Goal: Check status: Check status

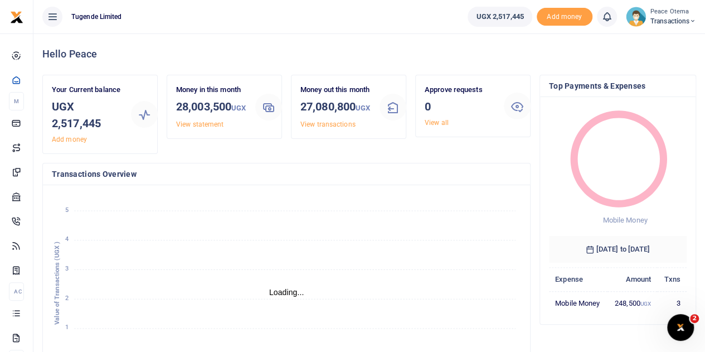
scroll to position [9, 9]
click at [692, 23] on icon at bounding box center [692, 21] width 7 height 8
click at [661, 43] on link "Switch accounts" at bounding box center [654, 41] width 88 height 16
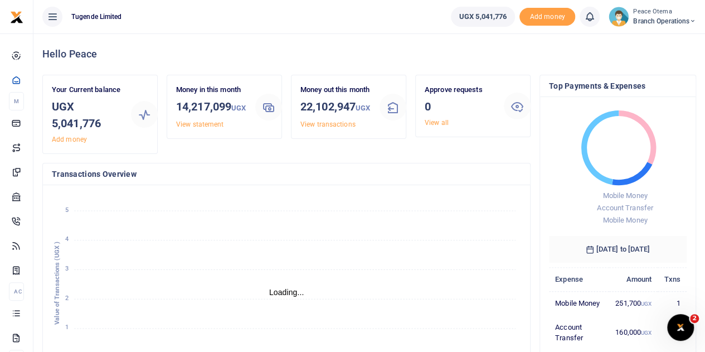
scroll to position [9, 9]
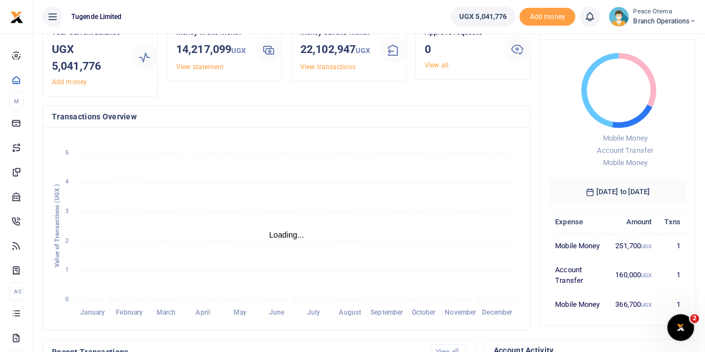
scroll to position [62, 0]
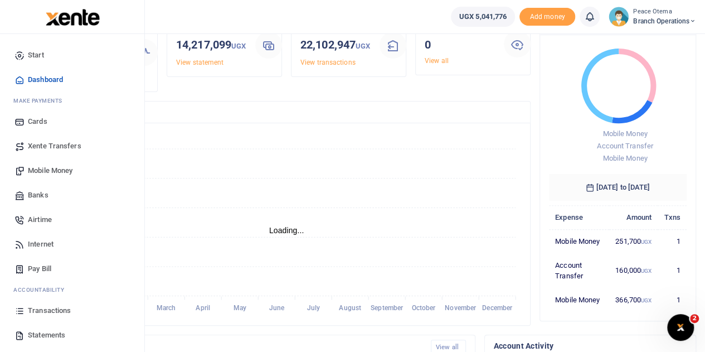
click at [47, 312] on span "Transactions" at bounding box center [49, 310] width 43 height 11
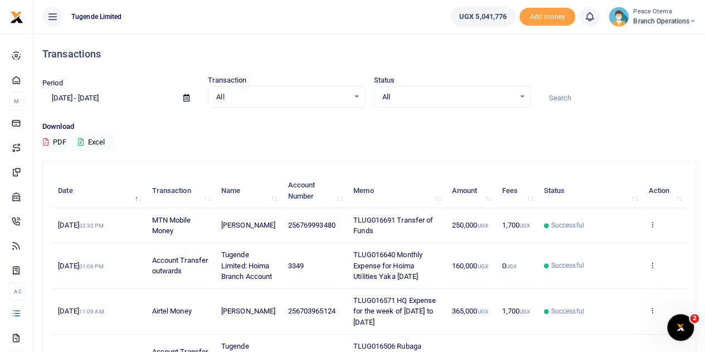
click at [553, 95] on input at bounding box center [617, 98] width 157 height 19
paste input "TLUG-016366"
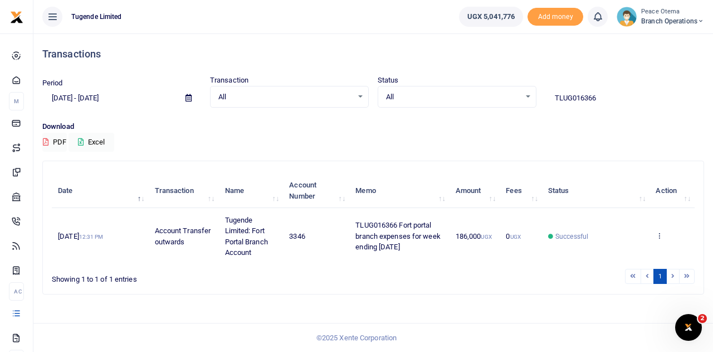
drag, startPoint x: 610, startPoint y: 98, endPoint x: 509, endPoint y: 96, distance: 100.9
click at [509, 96] on div "Period 08/14/2025 - 09/12/2025 Transaction All Select an option... All Airtime …" at bounding box center [373, 91] width 671 height 33
paste input "-016488"
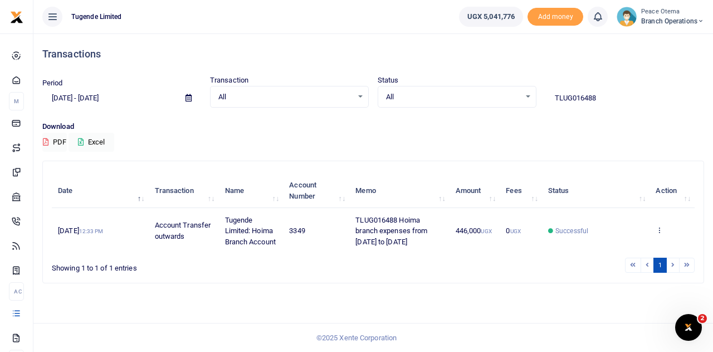
drag, startPoint x: 604, startPoint y: 93, endPoint x: 484, endPoint y: 106, distance: 121.1
click at [484, 106] on div "Period 08/14/2025 - 09/12/2025 Transaction All Select an option... All Airtime …" at bounding box center [373, 91] width 671 height 33
paste input "-016519"
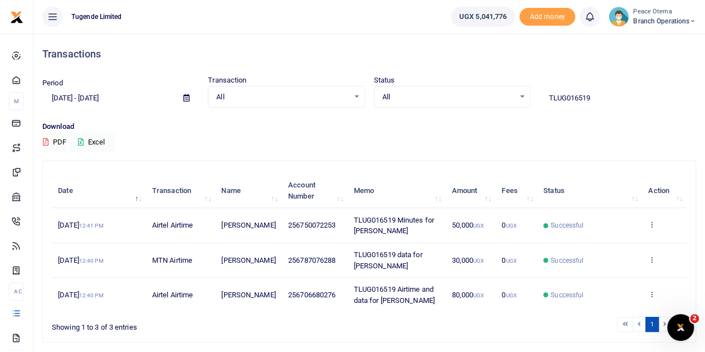
drag, startPoint x: 600, startPoint y: 91, endPoint x: 467, endPoint y: 91, distance: 132.6
click at [467, 91] on div "Period 08/14/2025 - 09/12/2025 Transaction All Select an option... All Airtime …" at bounding box center [369, 91] width 663 height 33
paste input "-016530"
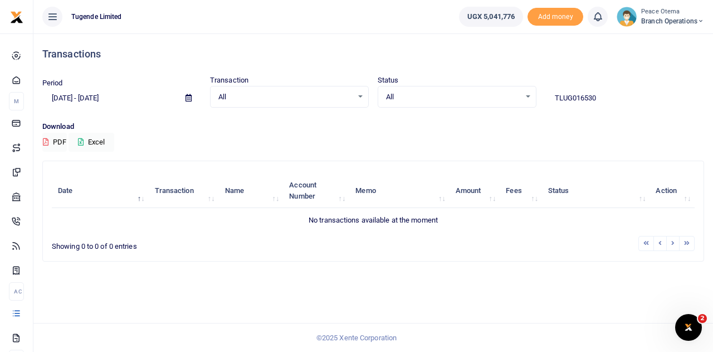
click at [615, 101] on input "TLUG016530" at bounding box center [625, 98] width 159 height 19
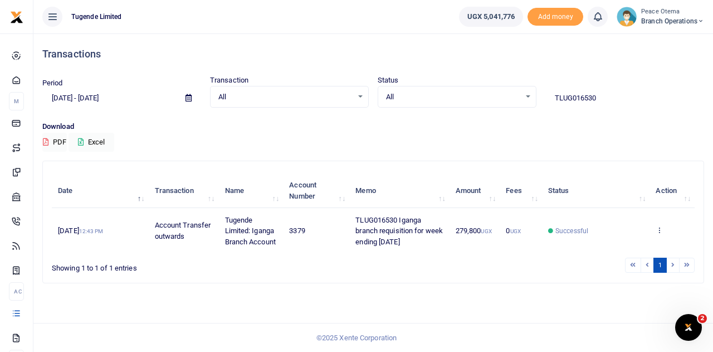
drag, startPoint x: 607, startPoint y: 99, endPoint x: 513, endPoint y: 99, distance: 94.7
click at [513, 99] on div "Period 08/14/2025 - 09/12/2025 Transaction All Select an option... All Airtime …" at bounding box center [373, 91] width 671 height 33
paste input "-016501"
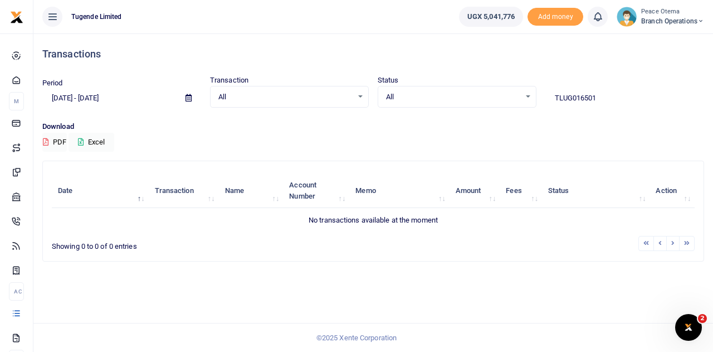
click at [604, 93] on input "TLUG016501" at bounding box center [625, 98] width 159 height 19
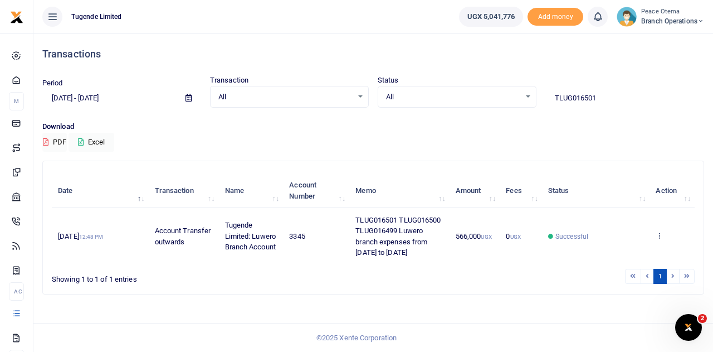
drag, startPoint x: 605, startPoint y: 96, endPoint x: 509, endPoint y: 94, distance: 95.3
click at [509, 94] on div "Period 08/14/2025 - 09/12/2025 Transaction All Select an option... All Airtime …" at bounding box center [373, 91] width 671 height 33
paste input "-016498"
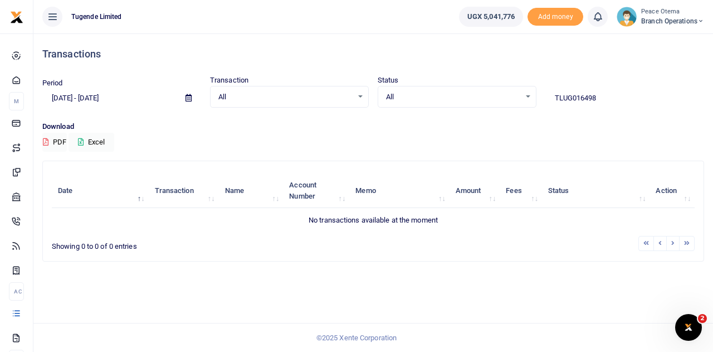
click at [607, 95] on input "TLUG016498" at bounding box center [625, 98] width 159 height 19
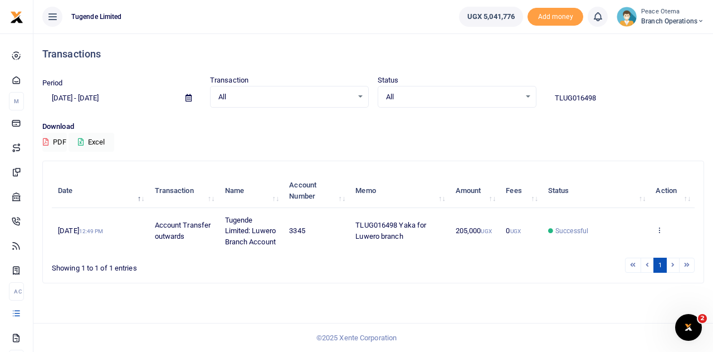
drag, startPoint x: 603, startPoint y: 100, endPoint x: 484, endPoint y: 109, distance: 119.6
click at [484, 109] on div "Period 08/14/2025 - 09/12/2025 Transaction All Select an option... All Airtime …" at bounding box center [373, 98] width 671 height 46
paste input "-016522"
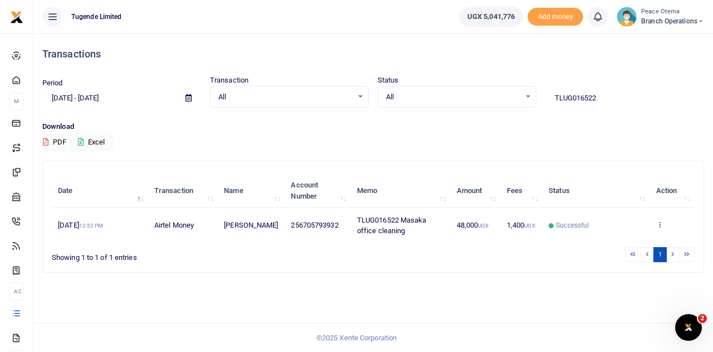
drag, startPoint x: 604, startPoint y: 99, endPoint x: 509, endPoint y: 100, distance: 94.7
click at [509, 100] on div "Period 08/14/2025 - 09/12/2025 Transaction All Select an option... All Airtime …" at bounding box center [373, 91] width 671 height 33
paste input "-016463"
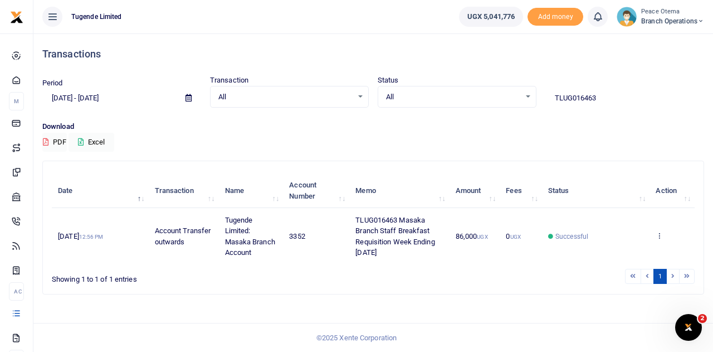
drag, startPoint x: 609, startPoint y: 100, endPoint x: 491, endPoint y: 89, distance: 118.7
click at [491, 89] on div "Period [DATE] - [DATE] Transaction All Select an option... All Airtime Internet…" at bounding box center [373, 91] width 671 height 33
paste input "-016460"
drag, startPoint x: 610, startPoint y: 96, endPoint x: 497, endPoint y: 86, distance: 113.0
click at [497, 86] on div "Period [DATE] - [DATE] Transaction All Select an option... All Airtime Internet…" at bounding box center [373, 91] width 671 height 33
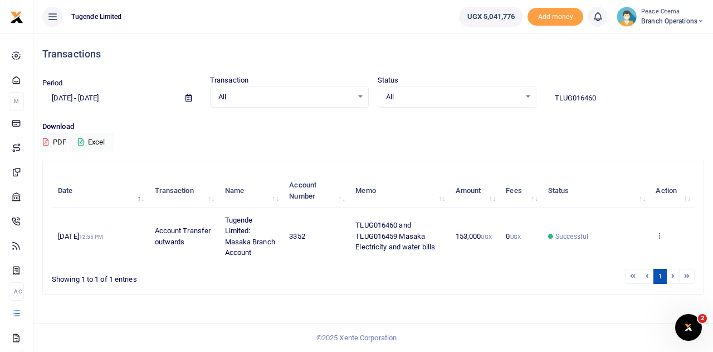
paste input "-01652"
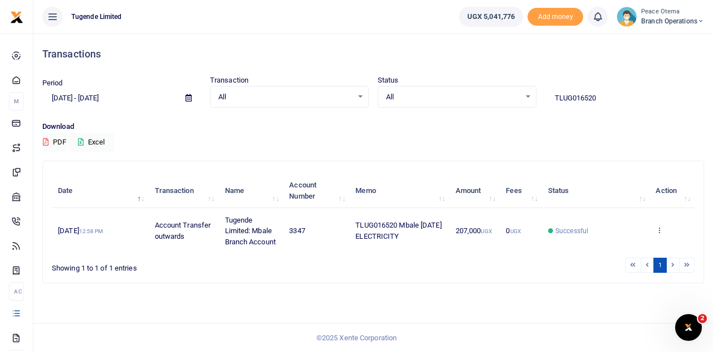
drag, startPoint x: 613, startPoint y: 100, endPoint x: 497, endPoint y: 105, distance: 116.0
click at [497, 105] on div "Period [DATE] - [DATE] Transaction All Select an option... All Airtime Internet…" at bounding box center [373, 91] width 671 height 33
paste input "-016518"
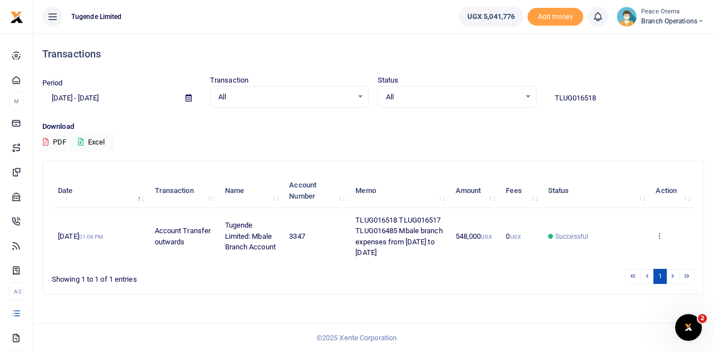
drag, startPoint x: 607, startPoint y: 96, endPoint x: 510, endPoint y: 100, distance: 97.0
click at [510, 100] on div "Period [DATE] - [DATE] Transaction All Select an option... All Airtime Internet…" at bounding box center [373, 91] width 671 height 33
paste input "-016289"
drag, startPoint x: 601, startPoint y: 93, endPoint x: 475, endPoint y: 108, distance: 126.8
click at [475, 108] on div "Period 08/14/2025 - 09/12/2025 Transaction All Select an option... All Airtime …" at bounding box center [373, 98] width 671 height 46
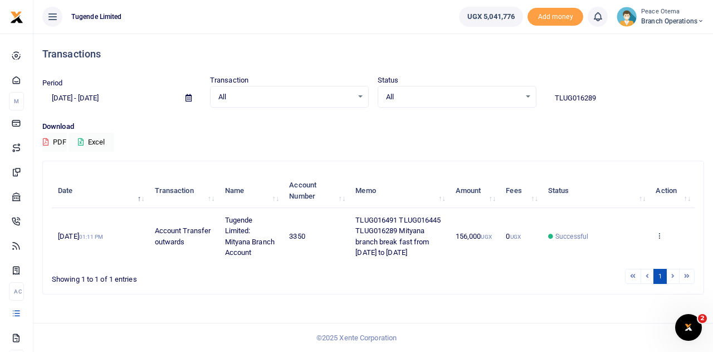
paste input "-016438"
drag, startPoint x: 604, startPoint y: 101, endPoint x: 502, endPoint y: 93, distance: 102.9
click at [502, 93] on div "Period [DATE] - [DATE] Transaction All Select an option... All Airtime Internet…" at bounding box center [373, 91] width 671 height 33
paste input "-016554"
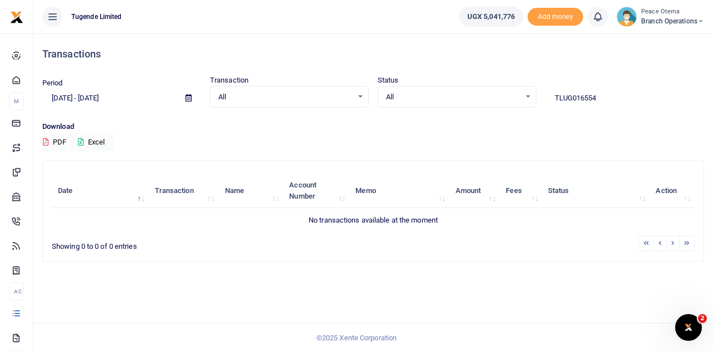
click at [605, 99] on input "TLUG016554" at bounding box center [625, 98] width 159 height 19
type input "TLUG016554"
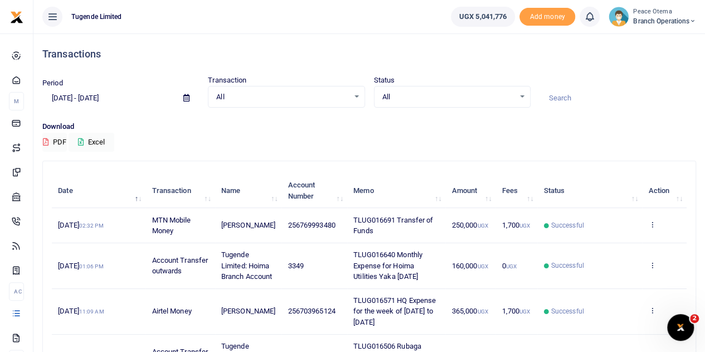
click at [561, 93] on input at bounding box center [617, 98] width 157 height 19
paste input "TLUG-016473"
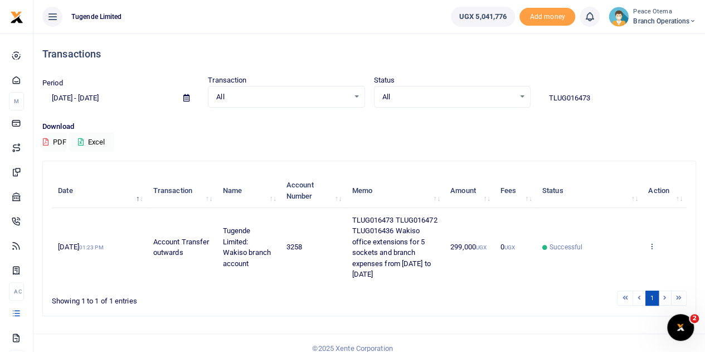
drag, startPoint x: 600, startPoint y: 98, endPoint x: 499, endPoint y: 98, distance: 100.3
click at [499, 98] on div "Period 08/14/2025 - 09/12/2025 Transaction All Select an option... All Airtime …" at bounding box center [369, 91] width 663 height 33
paste input "-016528"
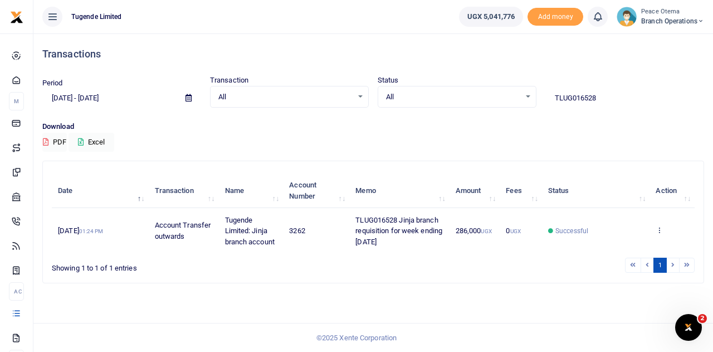
drag, startPoint x: 607, startPoint y: 101, endPoint x: 483, endPoint y: 89, distance: 125.5
click at [483, 89] on div "Period 08/14/2025 - 09/12/2025 Transaction All Select an option... All Airtime …" at bounding box center [373, 91] width 671 height 33
paste input "-016527"
drag, startPoint x: 608, startPoint y: 95, endPoint x: 508, endPoint y: 99, distance: 99.8
click at [508, 99] on div "Period 08/14/2025 - 09/12/2025 Transaction All Select an option... All Airtime …" at bounding box center [373, 91] width 671 height 33
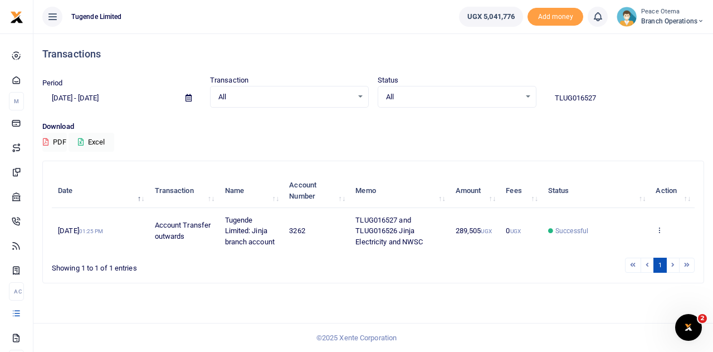
paste input "-016453"
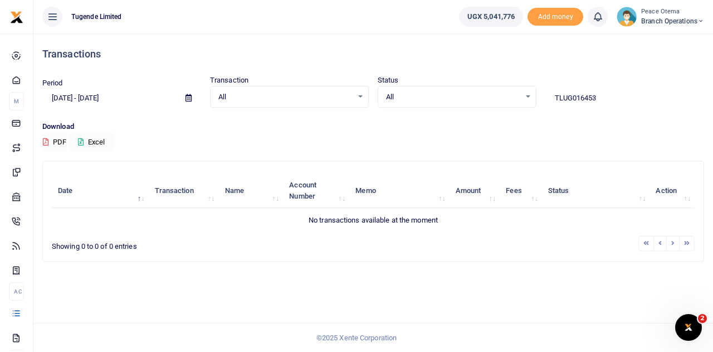
click at [598, 98] on input "TLUG016453" at bounding box center [625, 98] width 159 height 19
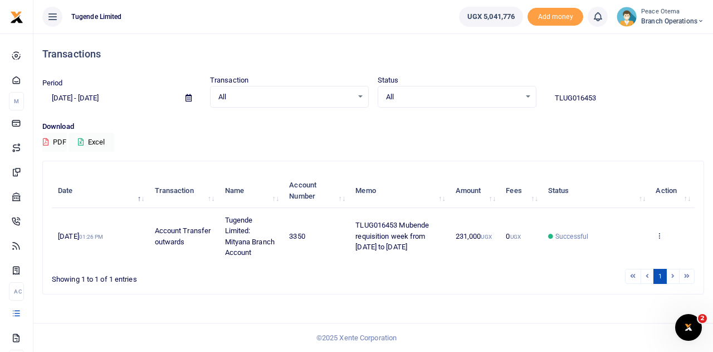
drag, startPoint x: 601, startPoint y: 99, endPoint x: 486, endPoint y: 89, distance: 115.2
click at [486, 89] on div "Period 08/14/2025 - 09/12/2025 Transaction All Select an option... All Airtime …" at bounding box center [373, 91] width 671 height 33
paste input "-016504"
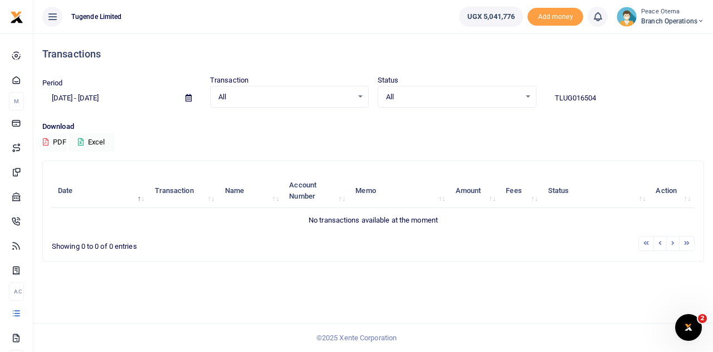
click at [604, 100] on input "TLUG016504" at bounding box center [625, 98] width 159 height 19
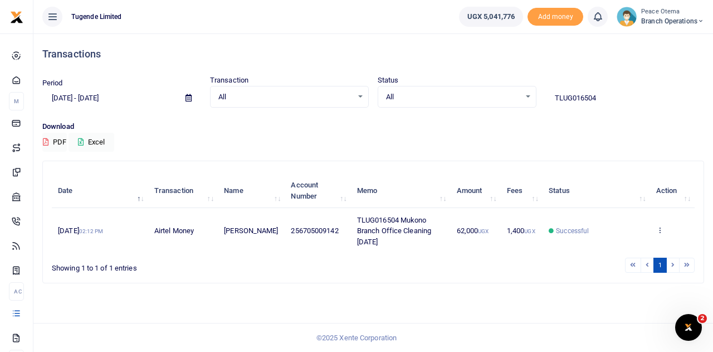
drag, startPoint x: 607, startPoint y: 96, endPoint x: 507, endPoint y: 86, distance: 100.3
click at [507, 86] on div "Period 08/14/2025 - 09/12/2025 Transaction All Select an option... All Airtime …" at bounding box center [373, 91] width 671 height 33
paste input "-016502"
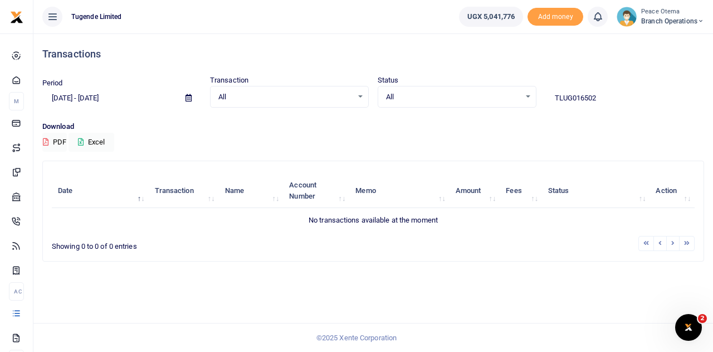
click at [606, 96] on input "TLUG016502" at bounding box center [625, 98] width 159 height 19
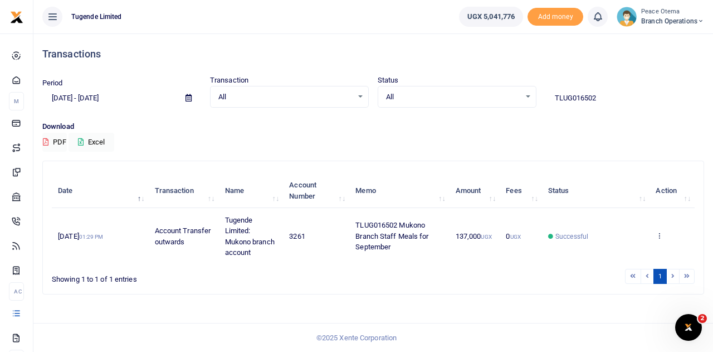
drag, startPoint x: 600, startPoint y: 98, endPoint x: 498, endPoint y: 90, distance: 102.2
click at [498, 90] on div "Period 08/14/2025 - 09/12/2025 Transaction All Select an option... All Airtime …" at bounding box center [373, 91] width 671 height 33
type input "v"
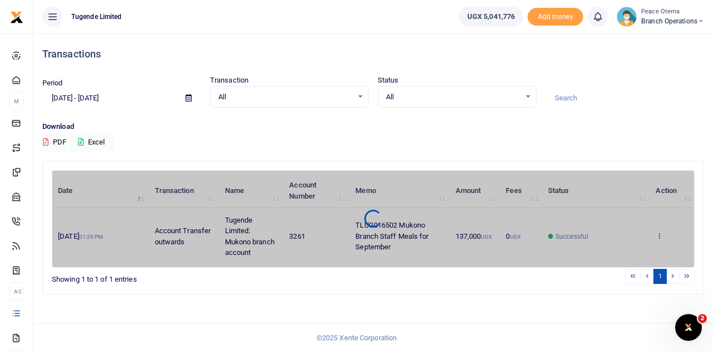
paste input "TLUG-016414"
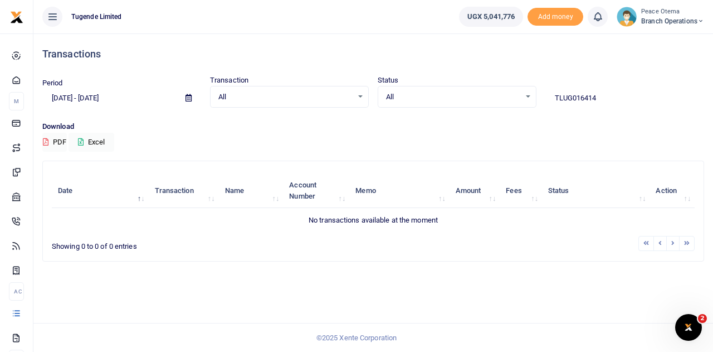
click at [607, 95] on input "TLUG016414" at bounding box center [625, 98] width 159 height 19
drag, startPoint x: 609, startPoint y: 98, endPoint x: 506, endPoint y: 95, distance: 103.1
click at [506, 95] on div "Period 08/14/2025 - 09/12/2025 Transaction All Select an option... All Airtime …" at bounding box center [373, 91] width 671 height 33
paste input "-016509"
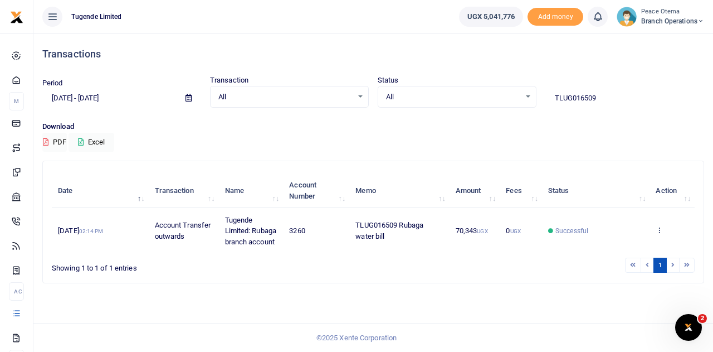
drag, startPoint x: 606, startPoint y: 92, endPoint x: 527, endPoint y: 91, distance: 79.1
click at [527, 91] on div "Period 08/14/2025 - 09/12/2025 Transaction All Select an option... All Airtime …" at bounding box center [373, 91] width 671 height 33
paste input "-016507"
drag, startPoint x: 602, startPoint y: 92, endPoint x: 502, endPoint y: 99, distance: 101.1
click at [502, 99] on div "Period [DATE] - [DATE] Transaction All Select an option... All Airtime Internet…" at bounding box center [373, 91] width 671 height 33
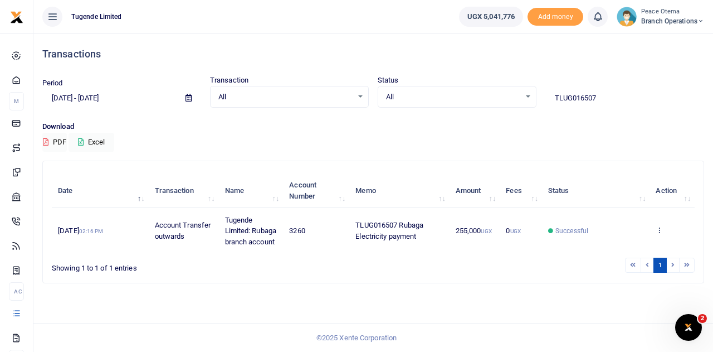
paste input "-016506"
drag, startPoint x: 609, startPoint y: 100, endPoint x: 498, endPoint y: 92, distance: 111.2
click at [498, 92] on div "Period [DATE] - [DATE] Transaction All Select an option... All Airtime Internet…" at bounding box center [373, 91] width 671 height 33
paste input "-016331"
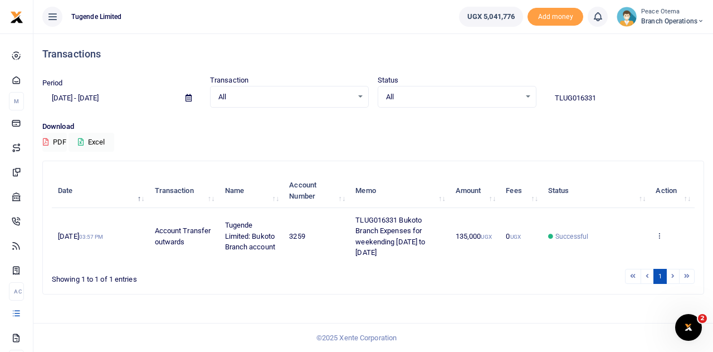
drag, startPoint x: 606, startPoint y: 98, endPoint x: 486, endPoint y: 99, distance: 119.8
click at [486, 99] on div "Period [DATE] - [DATE] Transaction All Select an option... All Airtime Internet…" at bounding box center [373, 91] width 671 height 33
paste input "-01657"
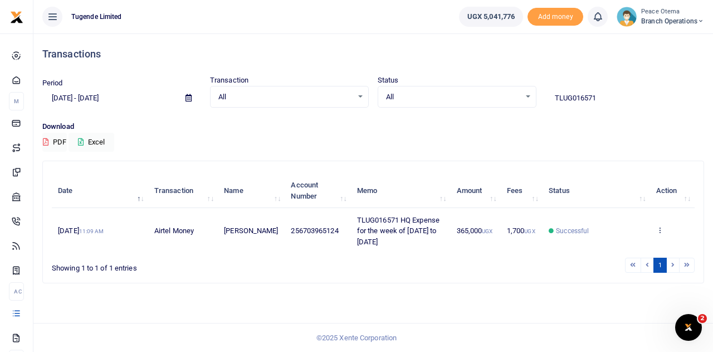
drag, startPoint x: 613, startPoint y: 103, endPoint x: 502, endPoint y: 102, distance: 110.9
click at [502, 102] on div "Period [DATE] - [DATE] Transaction All Select an option... All Airtime Internet…" at bounding box center [373, 91] width 671 height 33
paste input "-016640"
type input "TLUG016640"
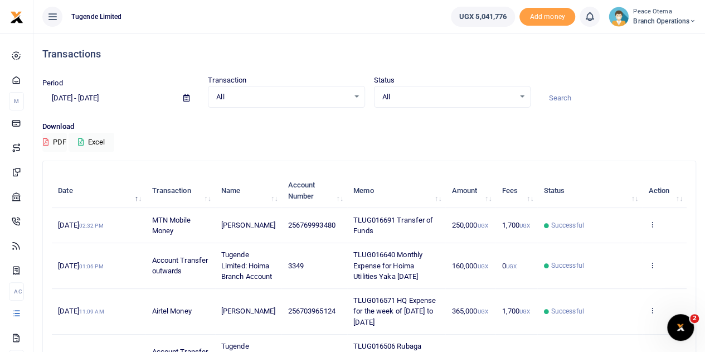
click at [568, 92] on input at bounding box center [617, 98] width 157 height 19
paste input "TLUG-016481"
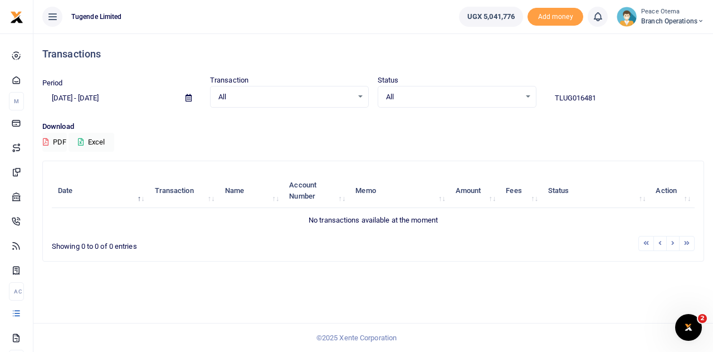
click at [600, 96] on input "TLUG016481" at bounding box center [625, 98] width 159 height 19
type input "TLUG016481"
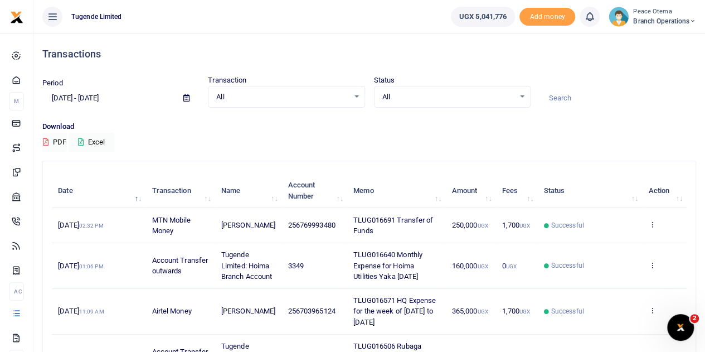
click at [577, 94] on input at bounding box center [617, 98] width 157 height 19
paste input "TLUG-016519"
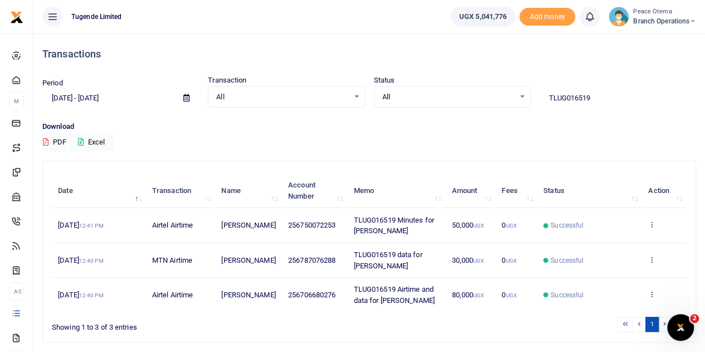
drag, startPoint x: 605, startPoint y: 96, endPoint x: 546, endPoint y: 98, distance: 59.1
click at [546, 98] on input "TLUG016519" at bounding box center [617, 98] width 157 height 19
paste input "-016522"
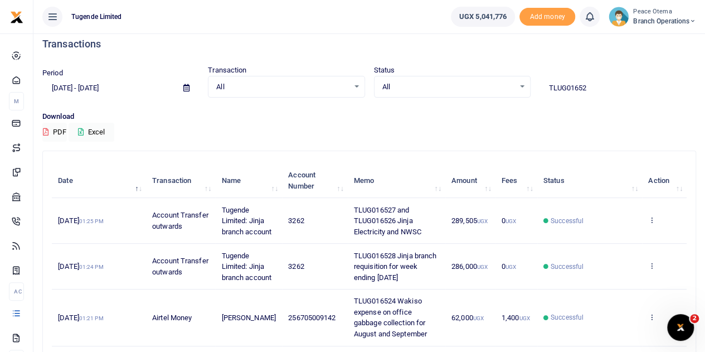
scroll to position [11, 0]
click at [591, 89] on input "TLUG01652" at bounding box center [617, 87] width 157 height 19
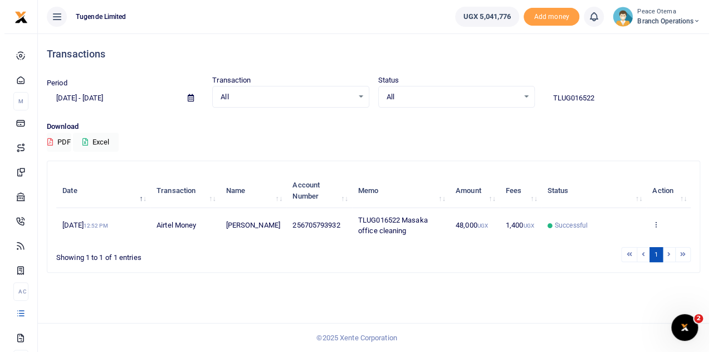
scroll to position [0, 0]
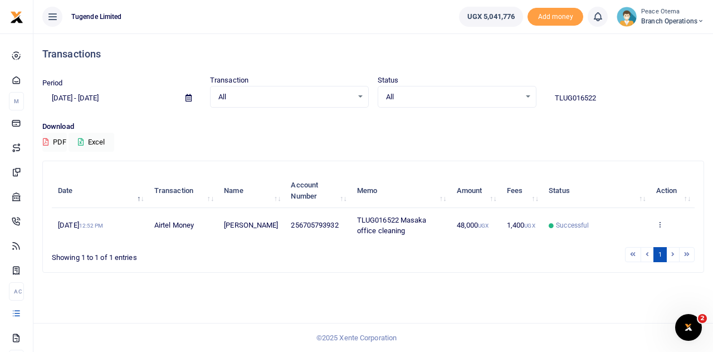
drag, startPoint x: 614, startPoint y: 106, endPoint x: 510, endPoint y: 90, distance: 105.5
click at [510, 90] on div "Period 08/14/2025 - 09/12/2025 Transaction All Select an option... All Airtime …" at bounding box center [373, 91] width 671 height 33
paste input "-016553"
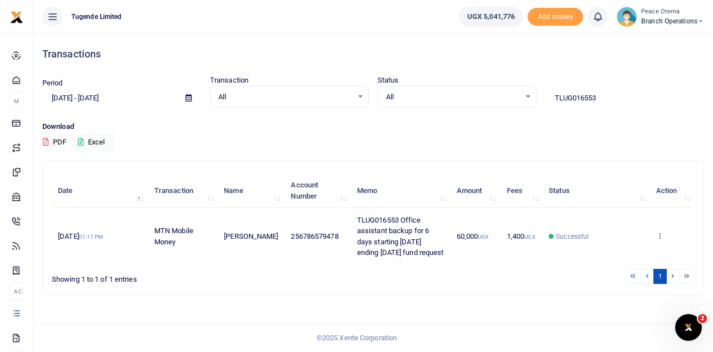
drag, startPoint x: 607, startPoint y: 94, endPoint x: 541, endPoint y: 98, distance: 66.4
click at [541, 98] on div "Period 08/14/2025 - 09/12/2025 Transaction All Select an option... All Airtime …" at bounding box center [373, 91] width 671 height 33
paste input "-016524"
type input "TLUG016524"
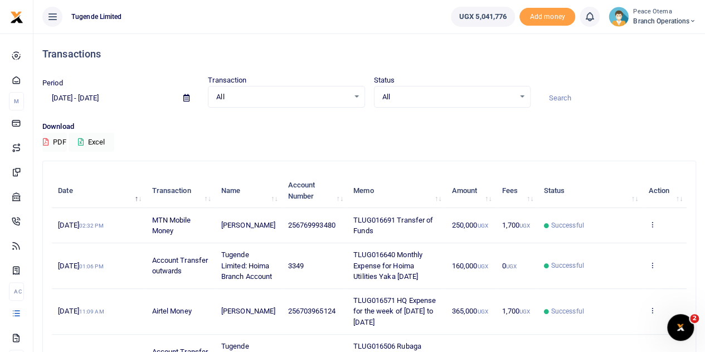
click at [567, 98] on input at bounding box center [617, 98] width 157 height 19
paste input "TLUG-016468"
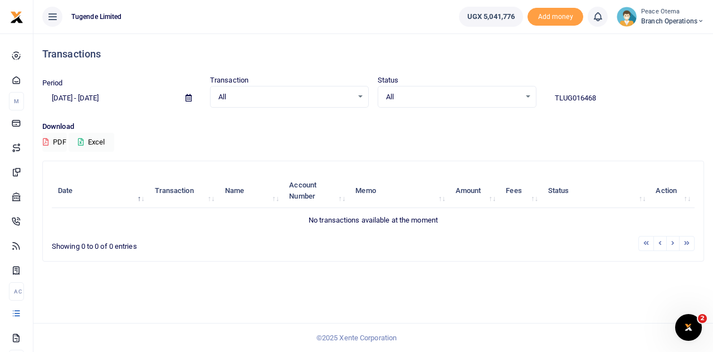
click at [607, 95] on input "TLUG016468" at bounding box center [625, 98] width 159 height 19
click at [602, 96] on input "TLUG016468" at bounding box center [625, 98] width 159 height 19
click at [601, 102] on input "TLUG016468" at bounding box center [625, 98] width 159 height 19
drag, startPoint x: 605, startPoint y: 94, endPoint x: 503, endPoint y: 96, distance: 102.6
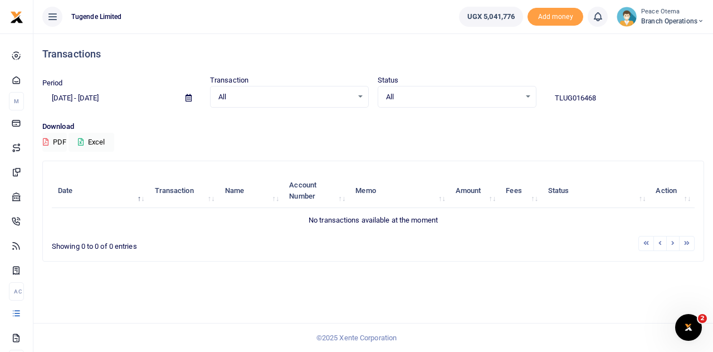
click at [503, 96] on div "Period [DATE] - [DATE] Transaction All Select an option... All Airtime Internet…" at bounding box center [373, 91] width 671 height 33
paste input "-"
click at [604, 95] on input "TLUG016468" at bounding box center [625, 98] width 159 height 19
drag, startPoint x: 605, startPoint y: 101, endPoint x: 517, endPoint y: 85, distance: 88.9
click at [517, 85] on div "Period [DATE] - [DATE] Transaction All Select an option... All Airtime Internet…" at bounding box center [373, 91] width 671 height 33
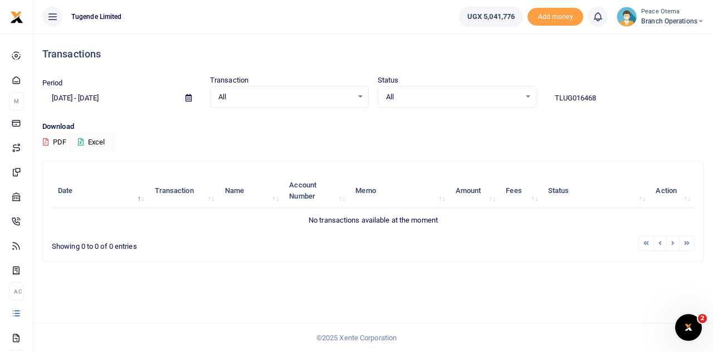
paste input "-016486"
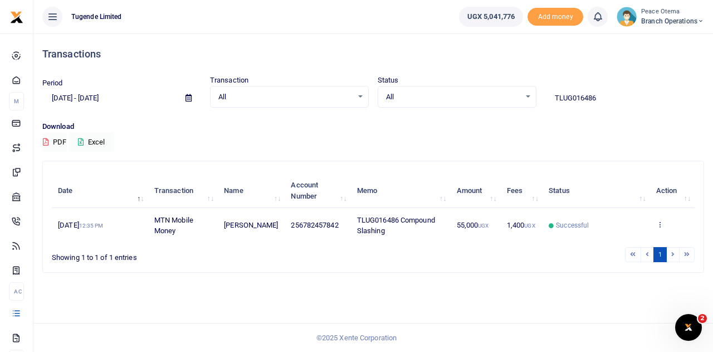
click at [660, 225] on div "Date Transaction Name Account Number Memo Amount Fees Status Action 5th Sep 202…" at bounding box center [373, 208] width 643 height 76
click at [660, 221] on icon at bounding box center [659, 224] width 7 height 8
click at [644, 241] on link "View details" at bounding box center [651, 244] width 88 height 16
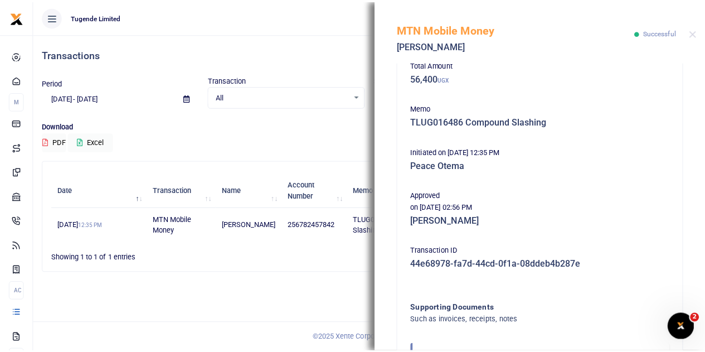
scroll to position [240, 0]
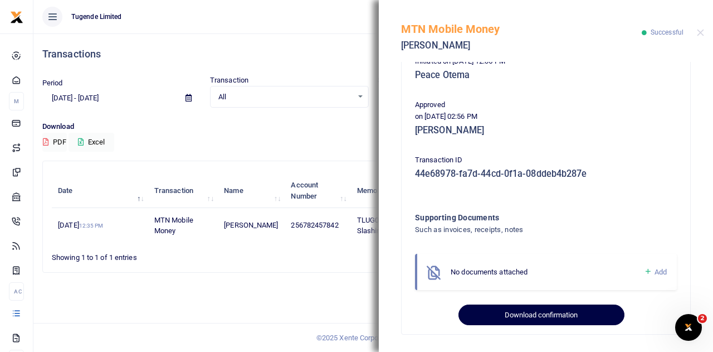
click at [519, 318] on button "Download confirmation" at bounding box center [542, 314] width 166 height 21
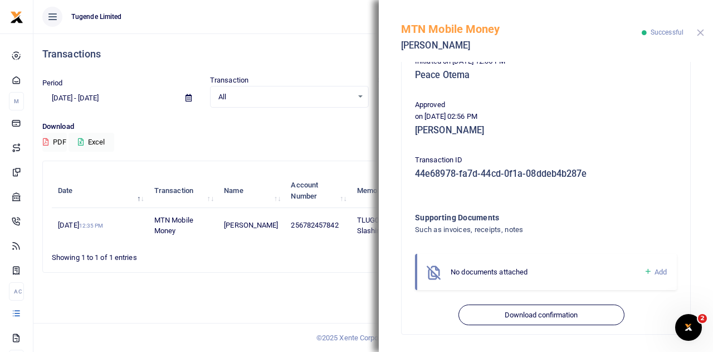
click at [698, 31] on button "Close" at bounding box center [700, 32] width 7 height 7
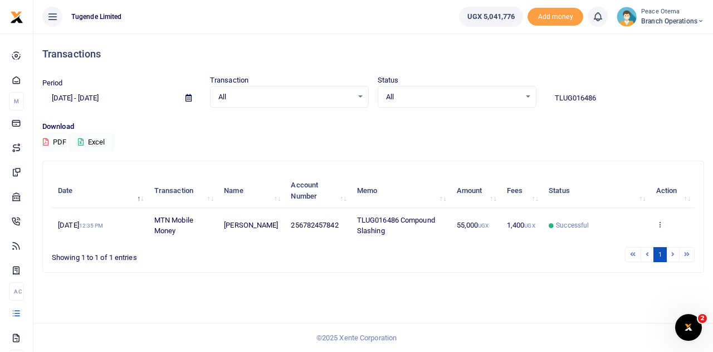
drag, startPoint x: 600, startPoint y: 103, endPoint x: 499, endPoint y: 96, distance: 101.0
click at [499, 96] on div "Period [DATE] - [DATE] Transaction All Select an option... All Airtime Internet…" at bounding box center [373, 91] width 671 height 33
paste input "-016468"
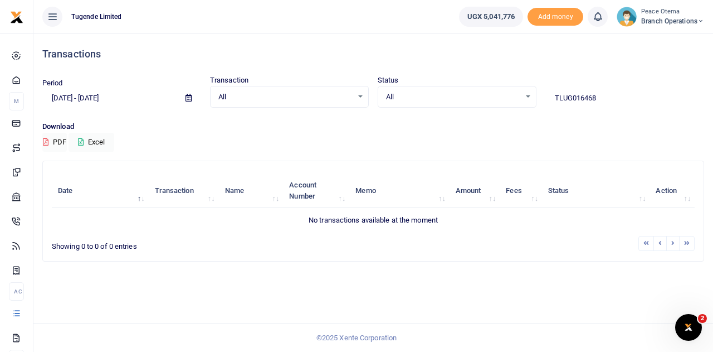
type input "TLUG016468"
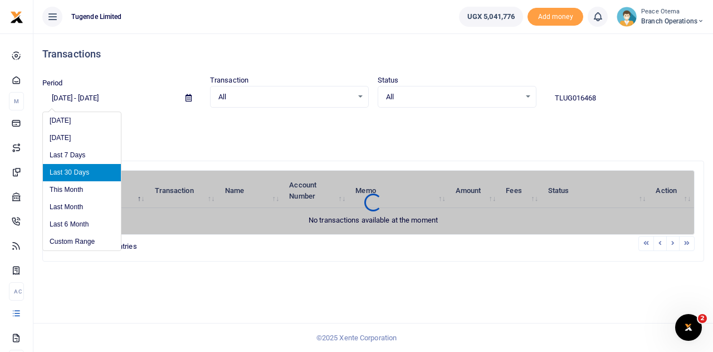
click at [69, 98] on input "[DATE] - [DATE]" at bounding box center [109, 98] width 134 height 19
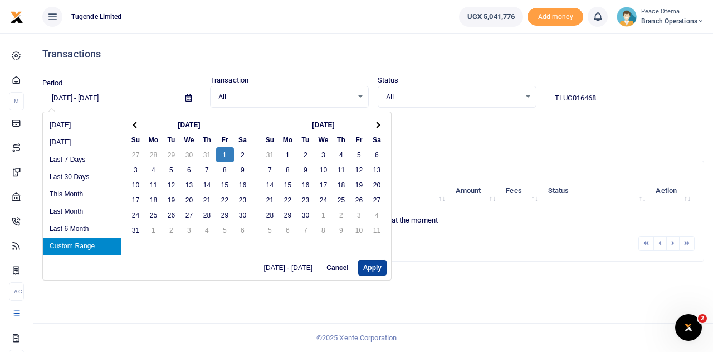
click at [375, 265] on button "Apply" at bounding box center [372, 268] width 28 height 16
click at [103, 96] on input "08/01/2025 - 08/01/2025" at bounding box center [109, 98] width 134 height 19
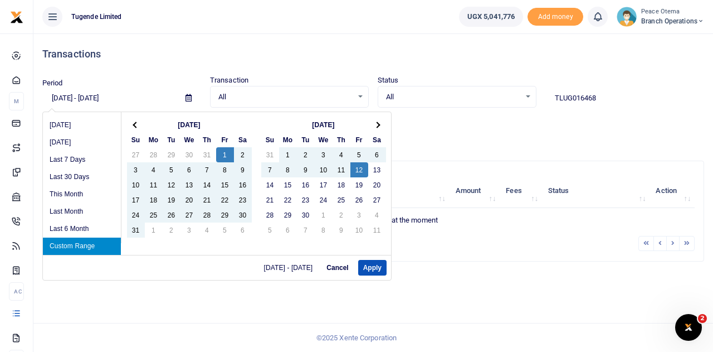
type input "08/01/2025 - 09/12/2025"
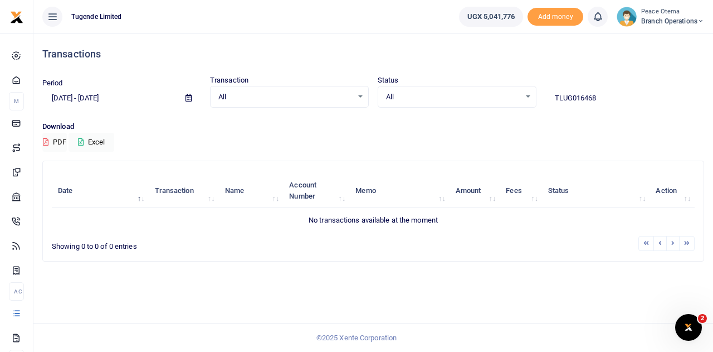
click at [607, 99] on input "TLUG016468" at bounding box center [625, 98] width 159 height 19
drag, startPoint x: 607, startPoint y: 99, endPoint x: 520, endPoint y: 99, distance: 86.9
click at [520, 99] on div "Period 08/01/2025 - 09/12/2025 Transaction All Select an option... All Airtime …" at bounding box center [373, 91] width 671 height 33
paste input "-016519"
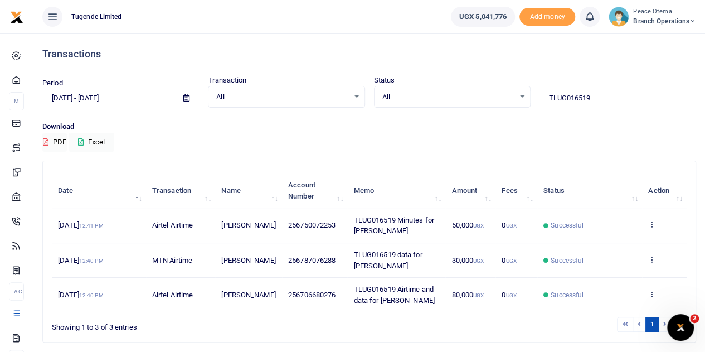
type input "TLUG016519"
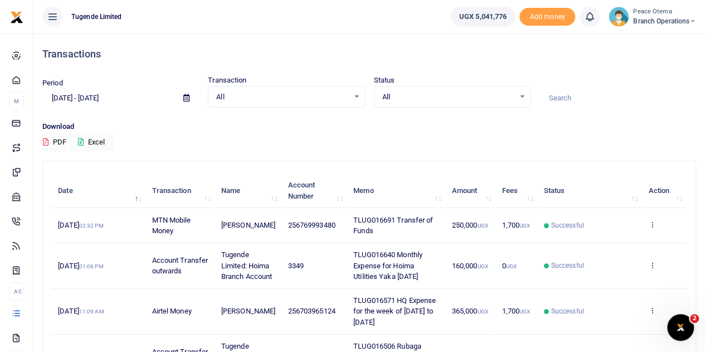
click at [566, 96] on input at bounding box center [617, 98] width 157 height 19
paste input "TLUG-016519"
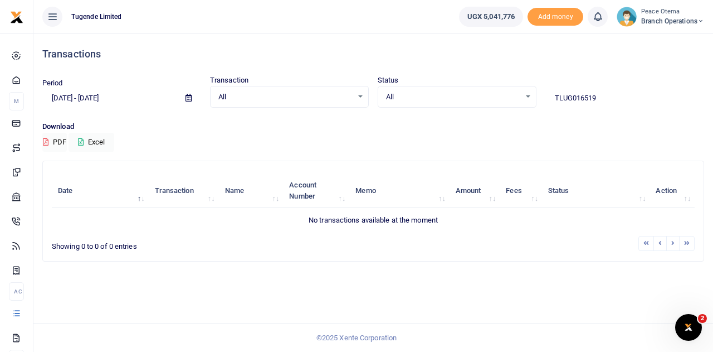
click at [611, 95] on input "TLUG016519" at bounding box center [625, 98] width 159 height 19
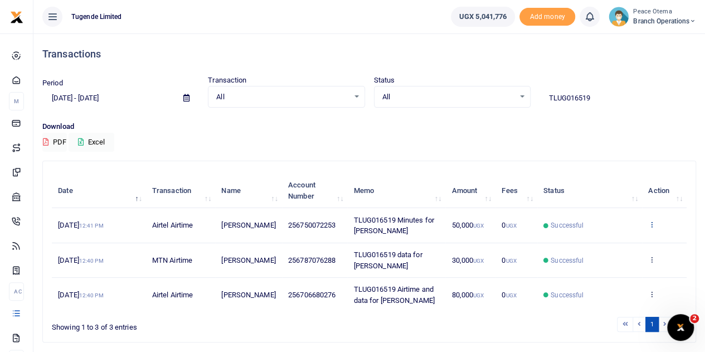
click at [653, 225] on icon at bounding box center [651, 224] width 7 height 8
click at [606, 246] on link "View details" at bounding box center [611, 244] width 88 height 16
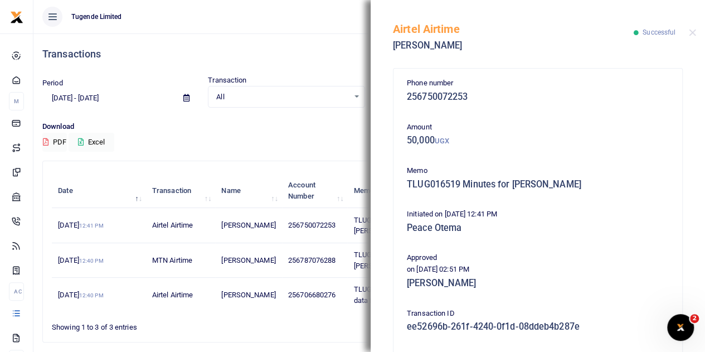
scroll to position [153, 0]
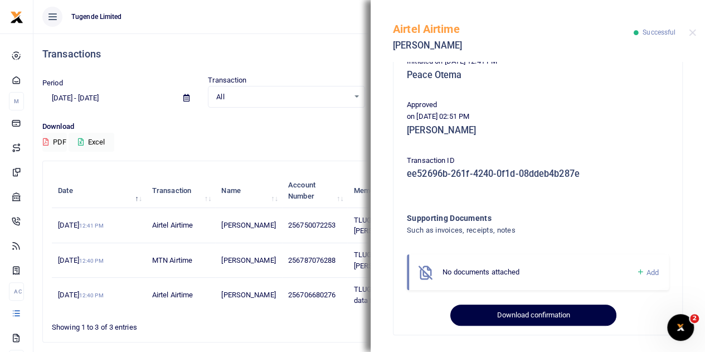
click at [495, 317] on button "Download confirmation" at bounding box center [533, 314] width 166 height 21
click at [522, 313] on button "Download confirmation" at bounding box center [533, 314] width 166 height 21
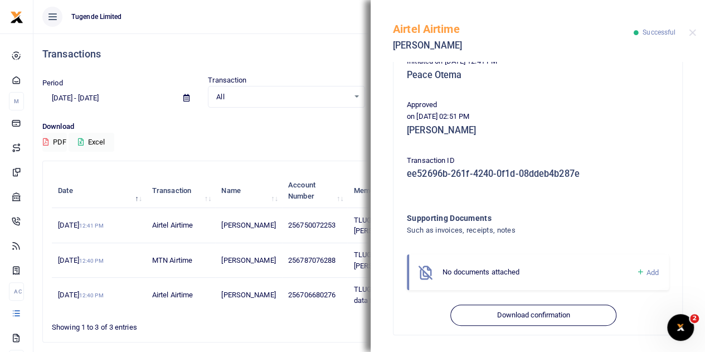
click at [625, 72] on h5 "Peace Otema" at bounding box center [538, 75] width 262 height 11
click at [692, 31] on button "Close" at bounding box center [692, 32] width 7 height 7
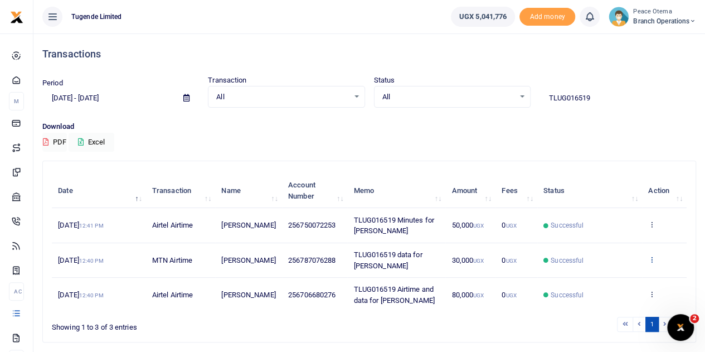
click at [653, 257] on icon at bounding box center [651, 259] width 7 height 8
click at [612, 278] on link "View details" at bounding box center [611, 278] width 88 height 16
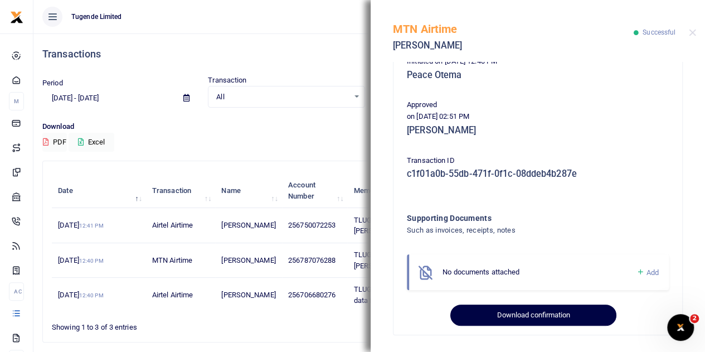
click at [512, 319] on button "Download confirmation" at bounding box center [533, 314] width 166 height 21
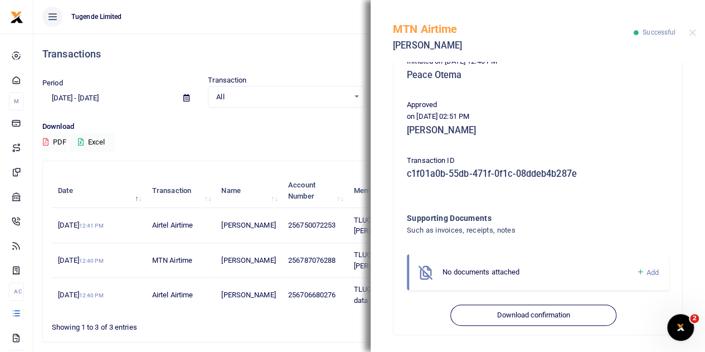
click at [588, 110] on p "Approved" at bounding box center [538, 105] width 262 height 12
click at [693, 30] on button "Close" at bounding box center [692, 32] width 7 height 7
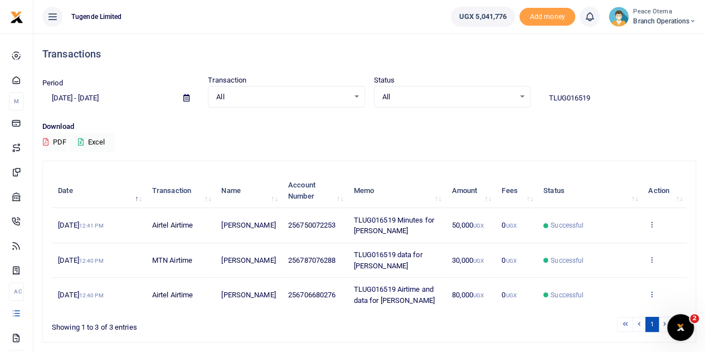
click at [652, 294] on icon at bounding box center [651, 294] width 7 height 8
click at [609, 250] on link "View details" at bounding box center [611, 247] width 88 height 16
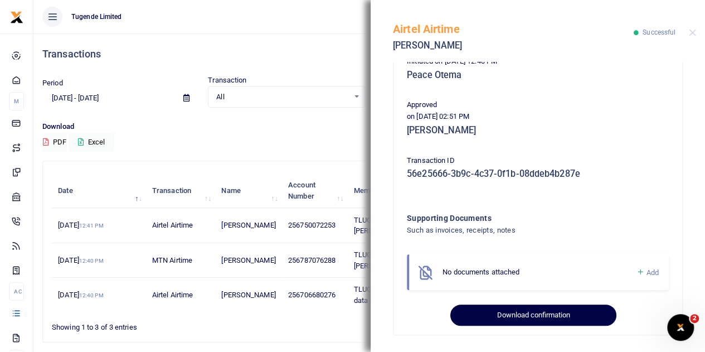
click at [518, 317] on button "Download confirmation" at bounding box center [533, 314] width 166 height 21
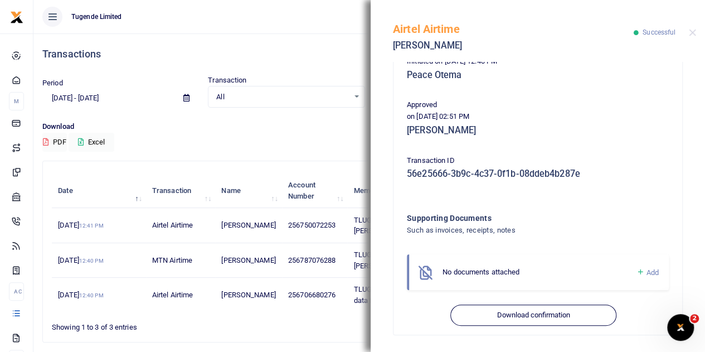
click at [593, 102] on p "Approved" at bounding box center [538, 105] width 262 height 12
click at [693, 32] on button "Close" at bounding box center [692, 32] width 7 height 7
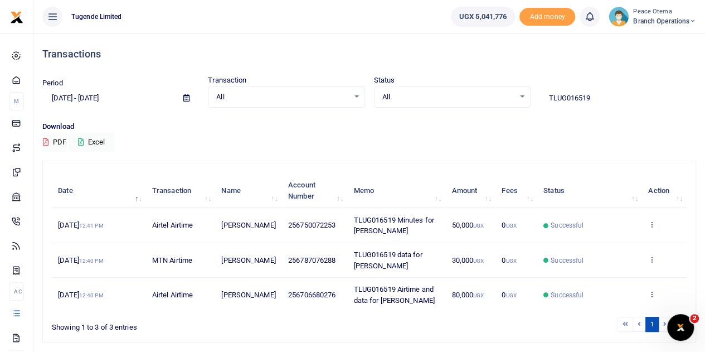
drag, startPoint x: 601, startPoint y: 95, endPoint x: 519, endPoint y: 90, distance: 81.5
click at [519, 90] on div "Period 08/14/2025 - 09/12/2025 Transaction All Select an option... All Airtime …" at bounding box center [369, 91] width 663 height 33
paste input "-016522"
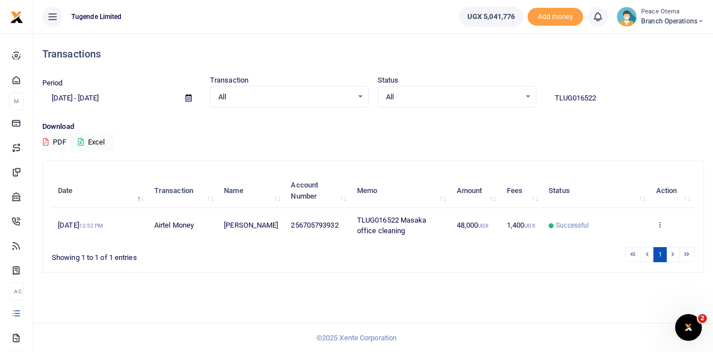
type input "TLUG016522"
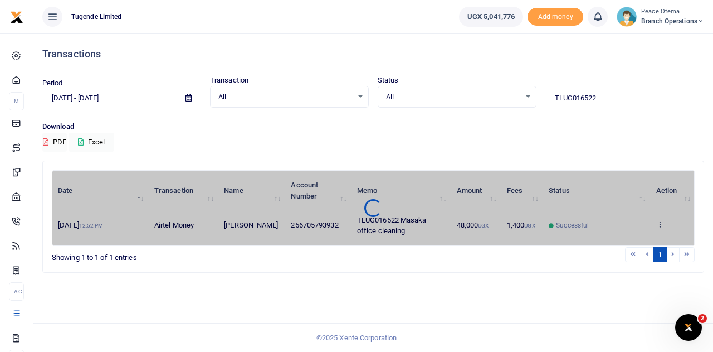
click at [663, 224] on div "Date Transaction Name Account Number Memo Amount Fees Status Action 5th Sep 202…" at bounding box center [373, 208] width 643 height 76
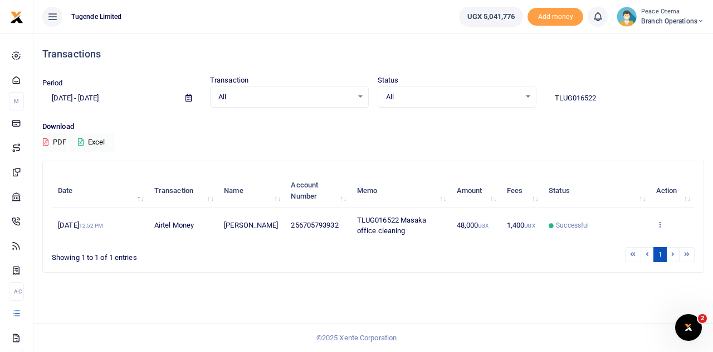
click at [659, 223] on icon at bounding box center [659, 224] width 7 height 8
click at [648, 239] on link "View details" at bounding box center [651, 244] width 88 height 16
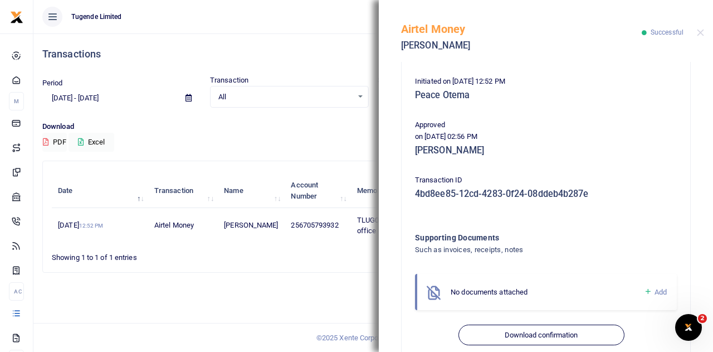
scroll to position [225, 0]
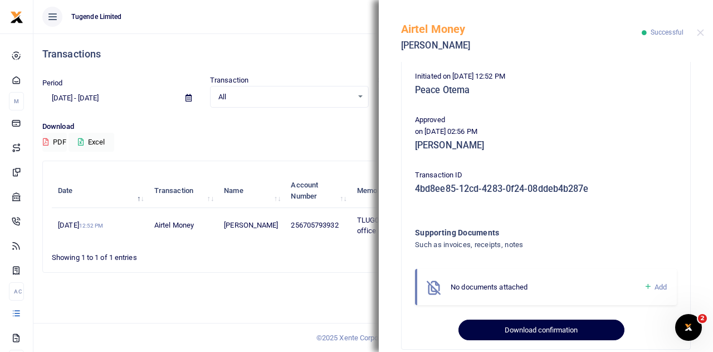
click at [514, 330] on button "Download confirmation" at bounding box center [542, 329] width 166 height 21
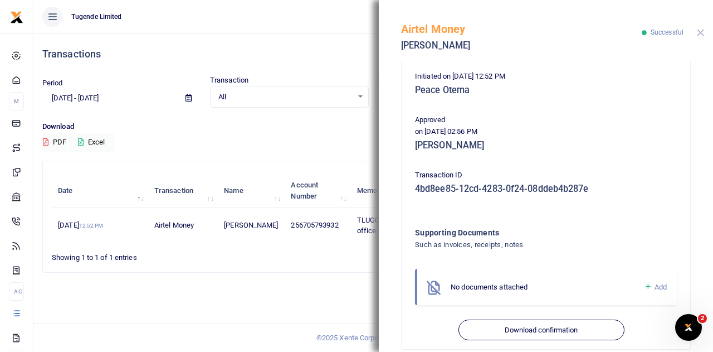
click at [699, 35] on button "Close" at bounding box center [700, 32] width 7 height 7
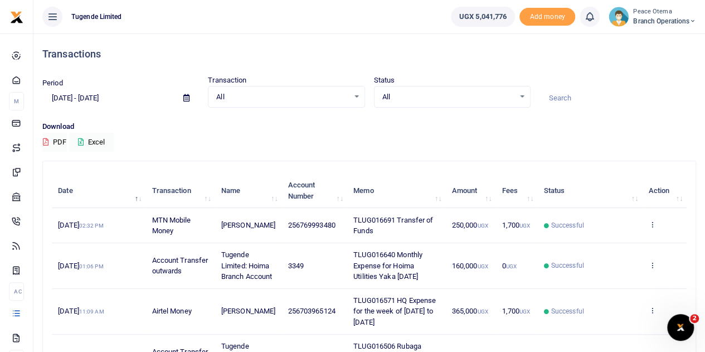
click at [555, 95] on input at bounding box center [617, 98] width 157 height 19
paste input "TLUG-016553"
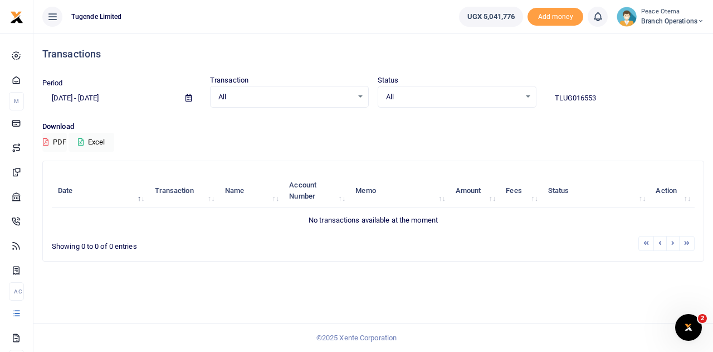
click at [607, 98] on input "TLUG016553" at bounding box center [625, 98] width 159 height 19
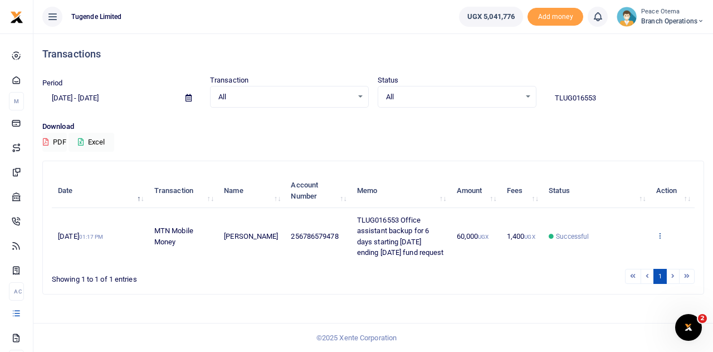
click at [659, 239] on icon at bounding box center [659, 235] width 7 height 8
click at [627, 196] on link "View details" at bounding box center [620, 188] width 88 height 16
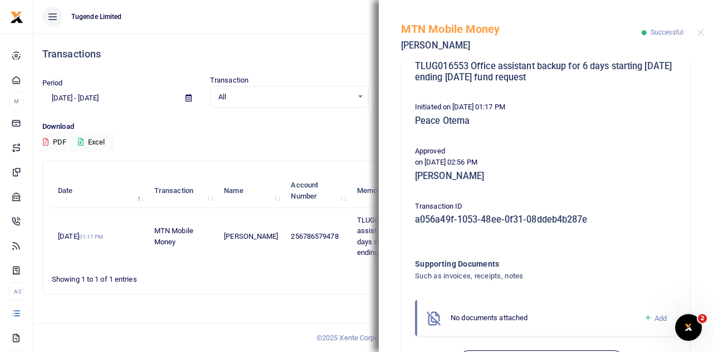
scroll to position [251, 0]
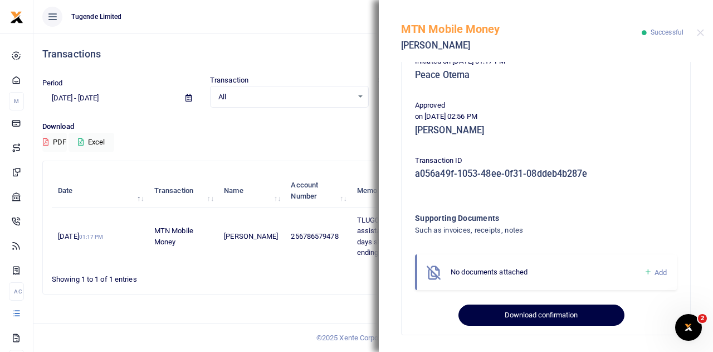
click at [508, 316] on button "Download confirmation" at bounding box center [542, 314] width 166 height 21
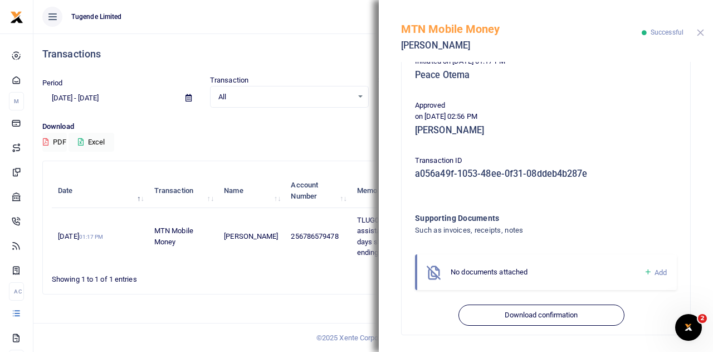
click at [703, 33] on button "Close" at bounding box center [700, 32] width 7 height 7
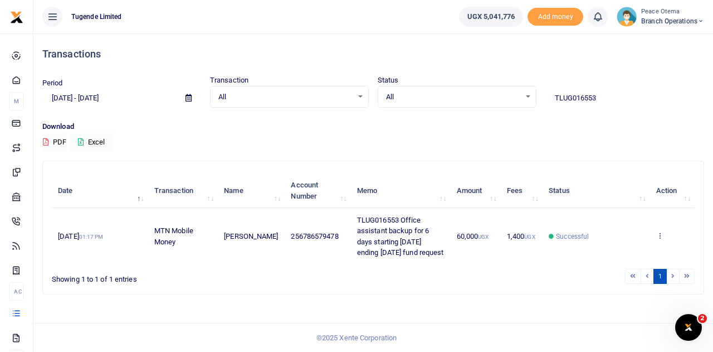
drag, startPoint x: 603, startPoint y: 100, endPoint x: 495, endPoint y: 98, distance: 108.1
click at [495, 98] on div "Period 08/14/2025 - 09/12/2025 Transaction All Select an option... All Airtime …" at bounding box center [373, 91] width 671 height 33
paste input "-016441"
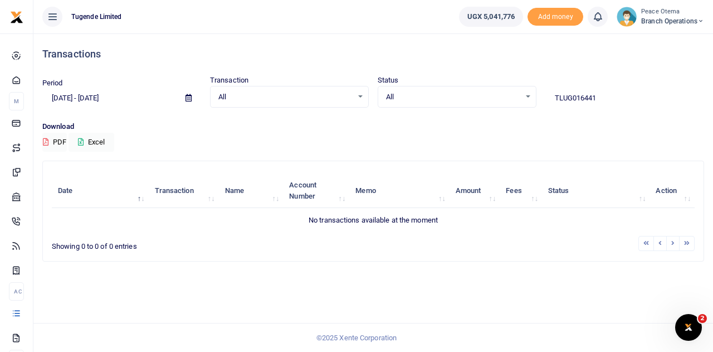
click at [612, 99] on input "TLUG016441" at bounding box center [625, 98] width 159 height 19
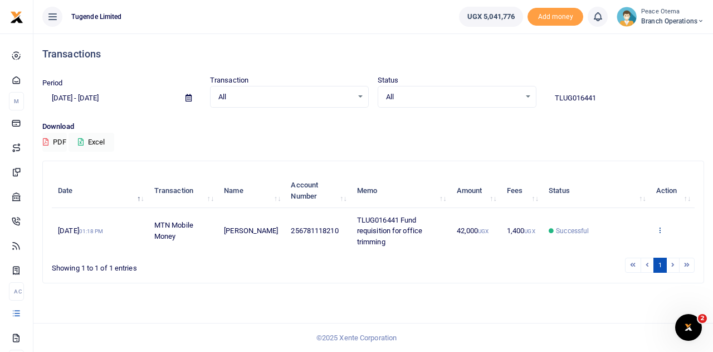
click at [658, 228] on icon at bounding box center [659, 230] width 7 height 8
click at [629, 183] on link "View details" at bounding box center [620, 187] width 88 height 16
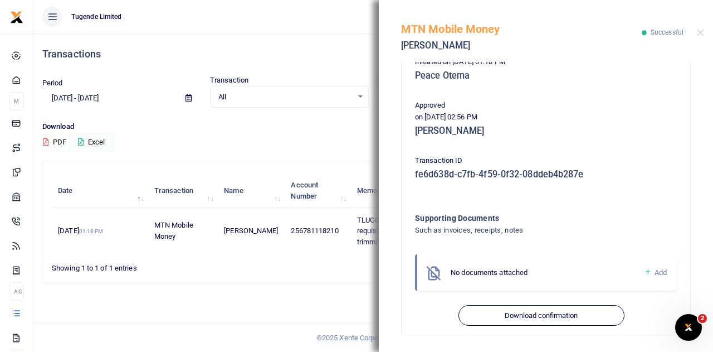
scroll to position [240, 0]
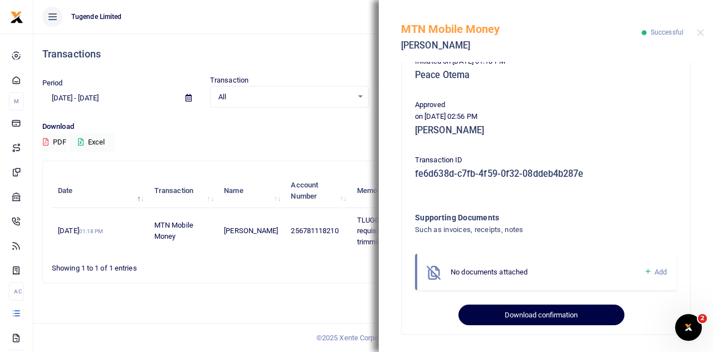
click at [506, 317] on button "Download confirmation" at bounding box center [542, 314] width 166 height 21
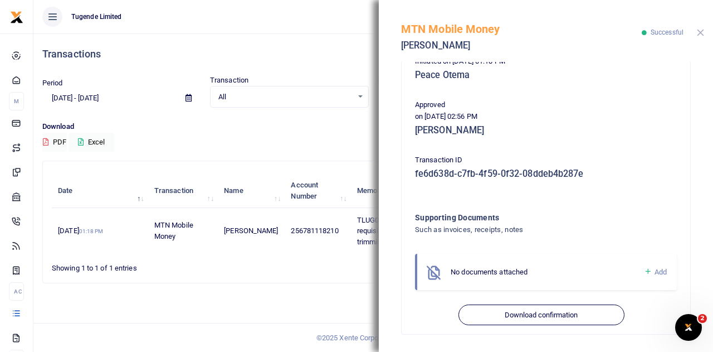
click at [704, 32] on button "Close" at bounding box center [700, 32] width 7 height 7
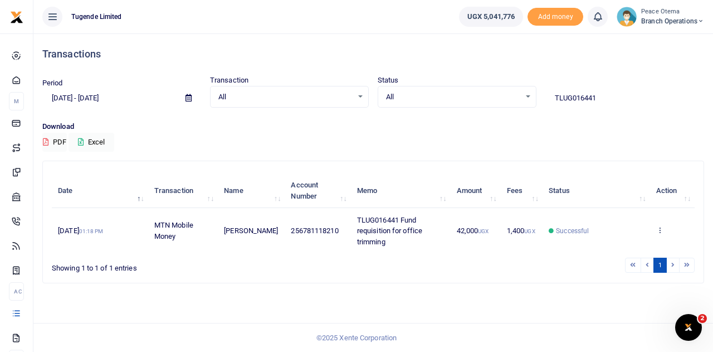
drag, startPoint x: 597, startPoint y: 99, endPoint x: 523, endPoint y: 90, distance: 74.0
click at [523, 90] on div "Period 08/14/2025 - 09/12/2025 Transaction All Select an option... All Airtime …" at bounding box center [373, 91] width 671 height 33
paste input "-016524"
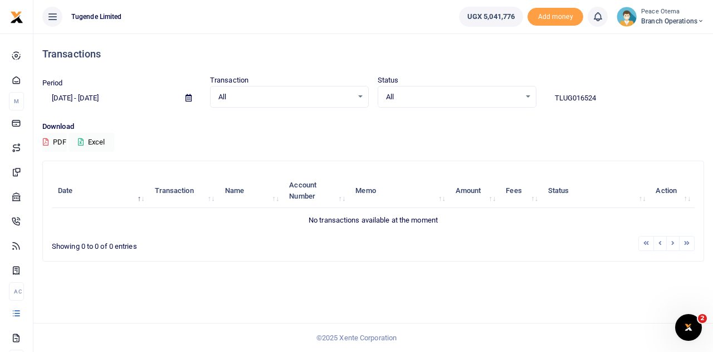
click at [605, 95] on input "TLUG016524" at bounding box center [625, 98] width 159 height 19
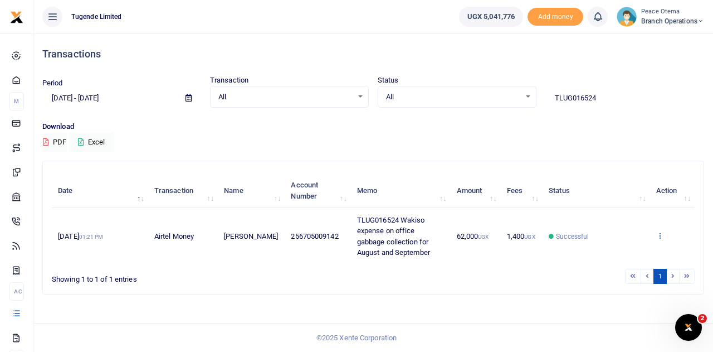
type input "TLUG016524"
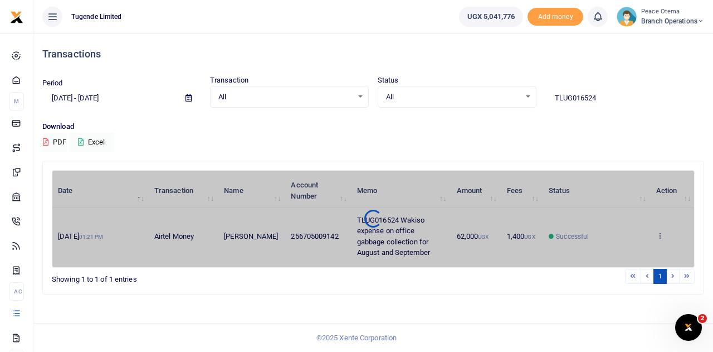
click at [661, 233] on div "Date Transaction Name Account Number Memo Amount Fees Status Action 5th Sep 202…" at bounding box center [373, 219] width 643 height 98
click at [661, 233] on div at bounding box center [373, 219] width 642 height 82
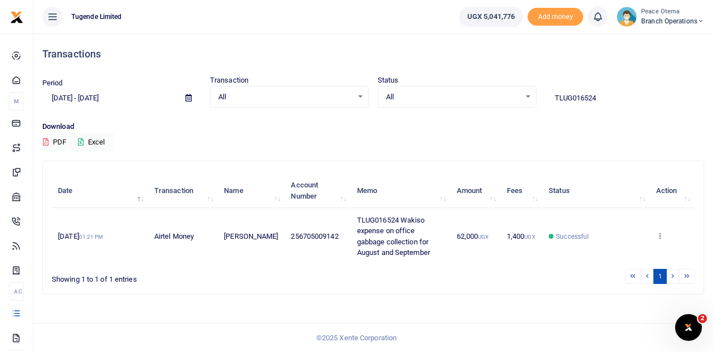
click at [661, 233] on icon at bounding box center [659, 235] width 7 height 8
click at [614, 194] on link "View details" at bounding box center [620, 194] width 88 height 16
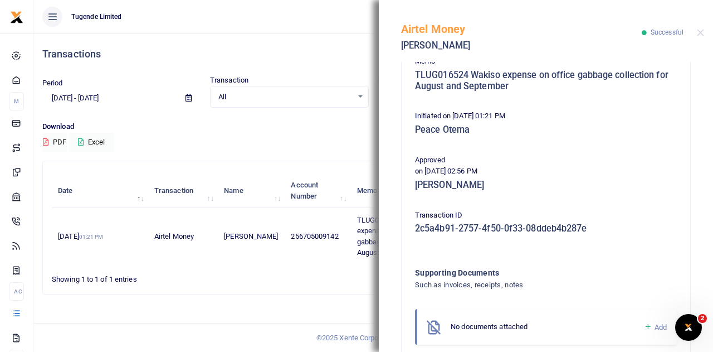
scroll to position [251, 0]
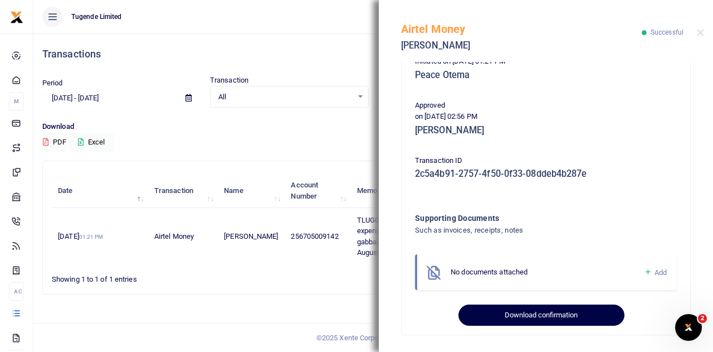
click at [512, 313] on button "Download confirmation" at bounding box center [542, 314] width 166 height 21
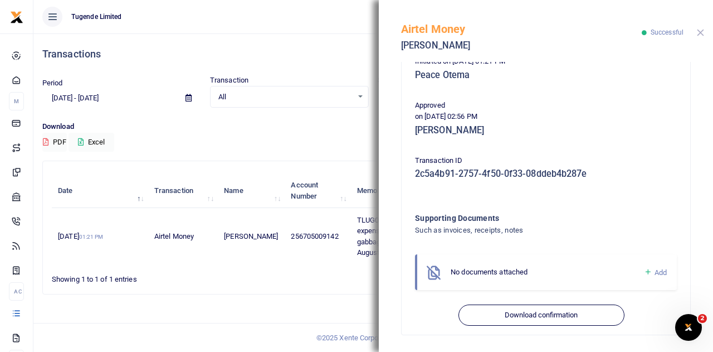
click at [699, 32] on button "Close" at bounding box center [700, 32] width 7 height 7
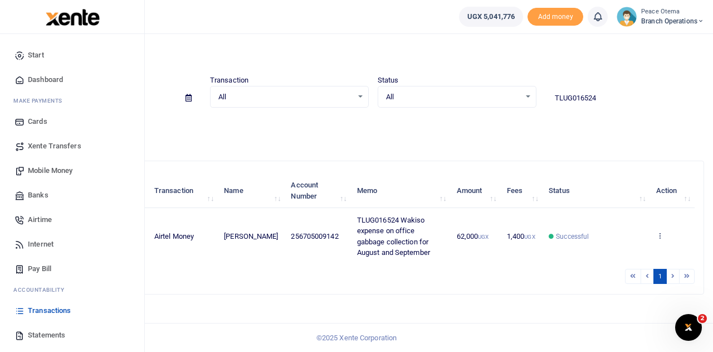
click at [54, 306] on span "Transactions" at bounding box center [49, 310] width 43 height 11
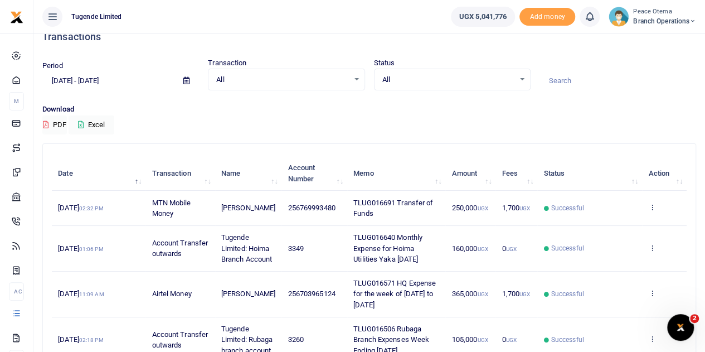
scroll to position [18, 0]
drag, startPoint x: 353, startPoint y: 235, endPoint x: 393, endPoint y: 237, distance: 40.2
click at [393, 237] on span "TLUG016640 Monthly Expense for Hoima Utilities Yaka [DATE]" at bounding box center [387, 247] width 69 height 30
copy span "TLUG016640"
drag, startPoint x: 396, startPoint y: 200, endPoint x: 352, endPoint y: 198, distance: 44.1
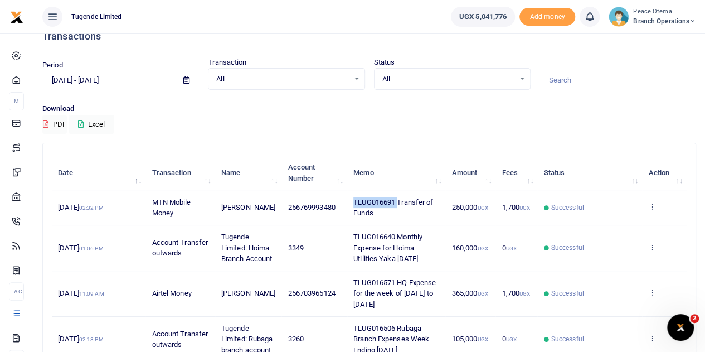
click at [353, 198] on span "TLUG016691 Transfer of Funds" at bounding box center [393, 208] width 80 height 20
copy span "TLUG016691"
click at [650, 206] on icon at bounding box center [651, 206] width 7 height 8
click at [599, 230] on link "View details" at bounding box center [611, 226] width 88 height 16
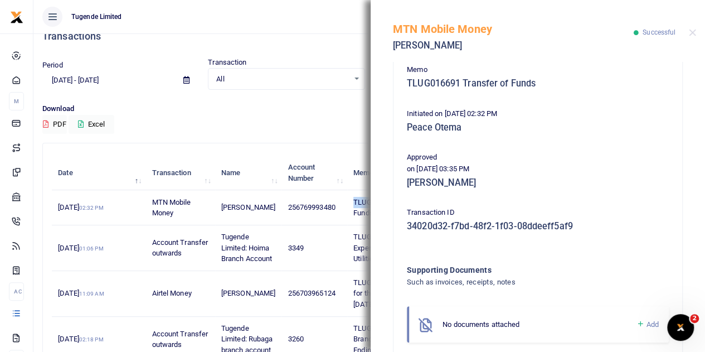
scroll to position [240, 0]
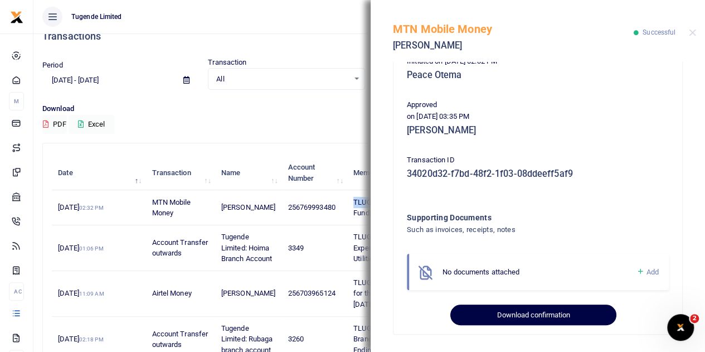
click at [493, 315] on button "Download confirmation" at bounding box center [533, 314] width 166 height 21
